Goal: Task Accomplishment & Management: Manage account settings

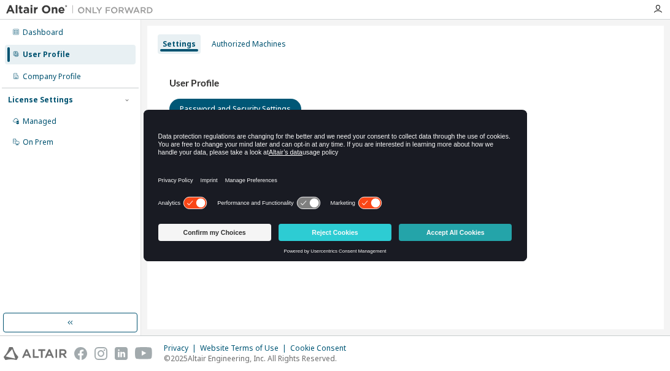
click at [433, 229] on button "Accept All Cookies" at bounding box center [455, 232] width 113 height 17
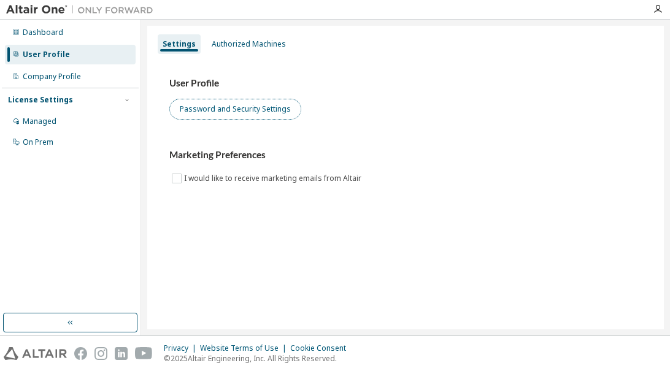
click at [202, 106] on button "Password and Security Settings" at bounding box center [235, 109] width 132 height 21
